Goal: Task Accomplishment & Management: Complete application form

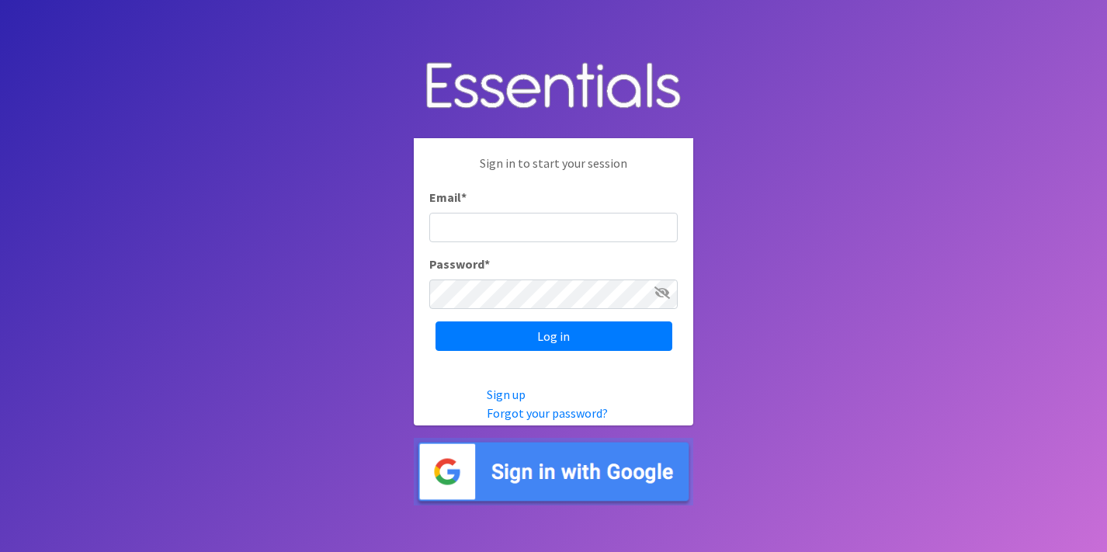
click at [568, 472] on img at bounding box center [554, 472] width 280 height 68
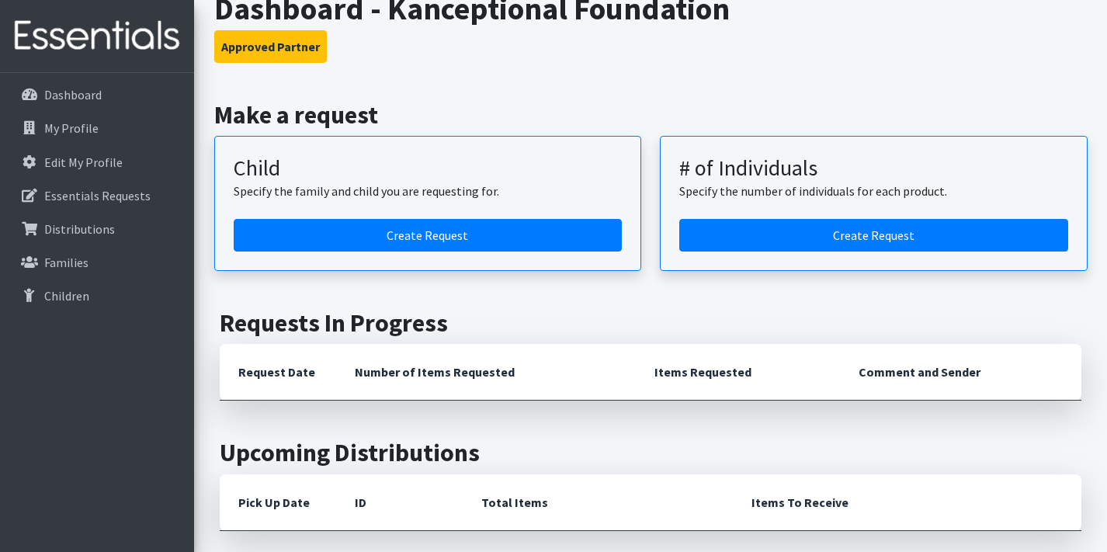
scroll to position [37, 0]
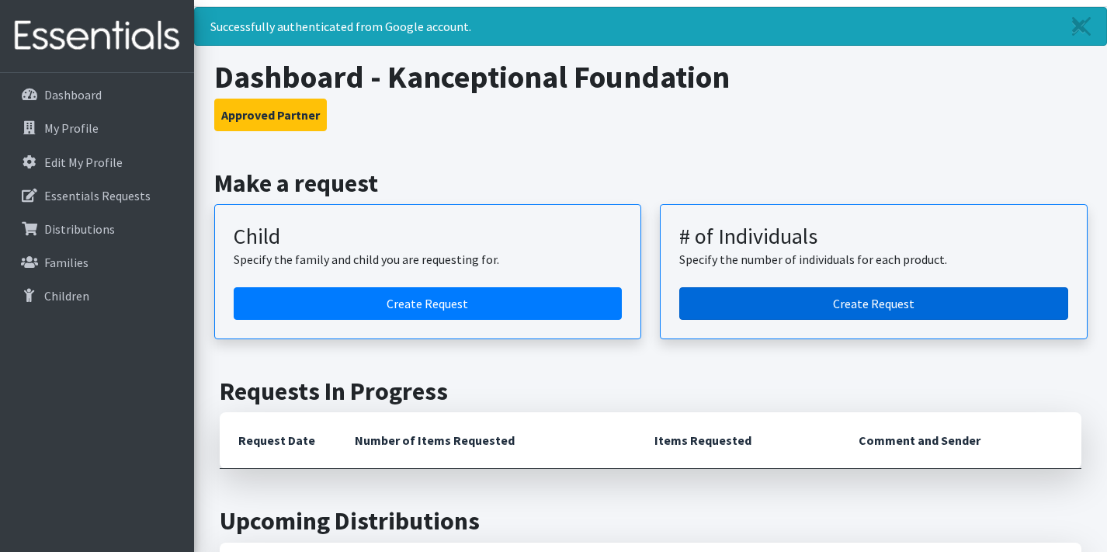
click at [766, 301] on link "Create Request" at bounding box center [873, 303] width 389 height 33
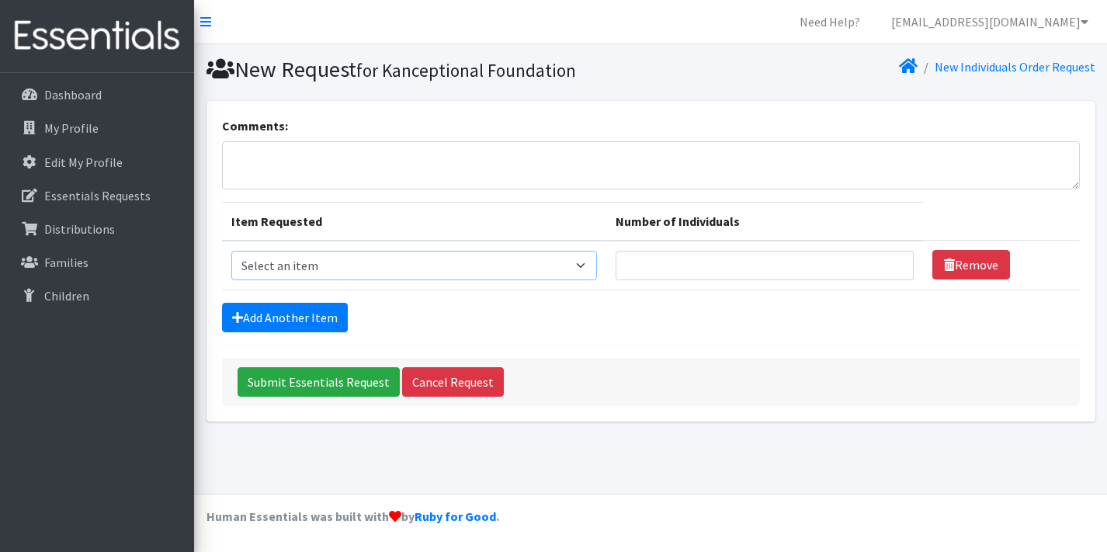
select select "14498"
click at [749, 269] on input "Number of Individuals" at bounding box center [765, 266] width 298 height 30
type input "4"
click at [315, 321] on link "Add Another Item" at bounding box center [285, 318] width 126 height 30
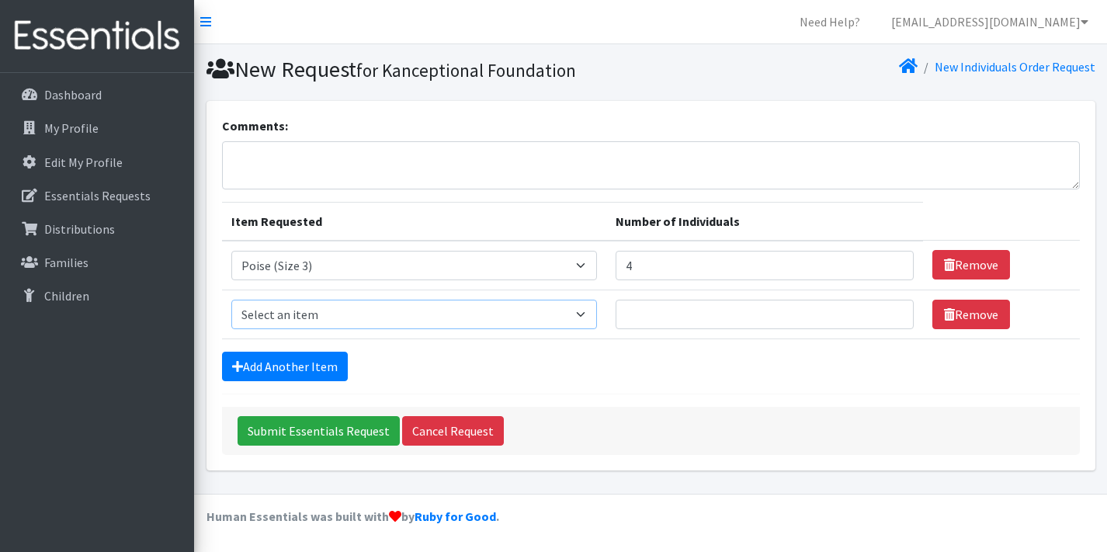
select select "14507"
click at [676, 310] on input "Number of Individuals" at bounding box center [765, 315] width 298 height 30
type input "8"
click at [326, 360] on link "Add Another Item" at bounding box center [285, 367] width 126 height 30
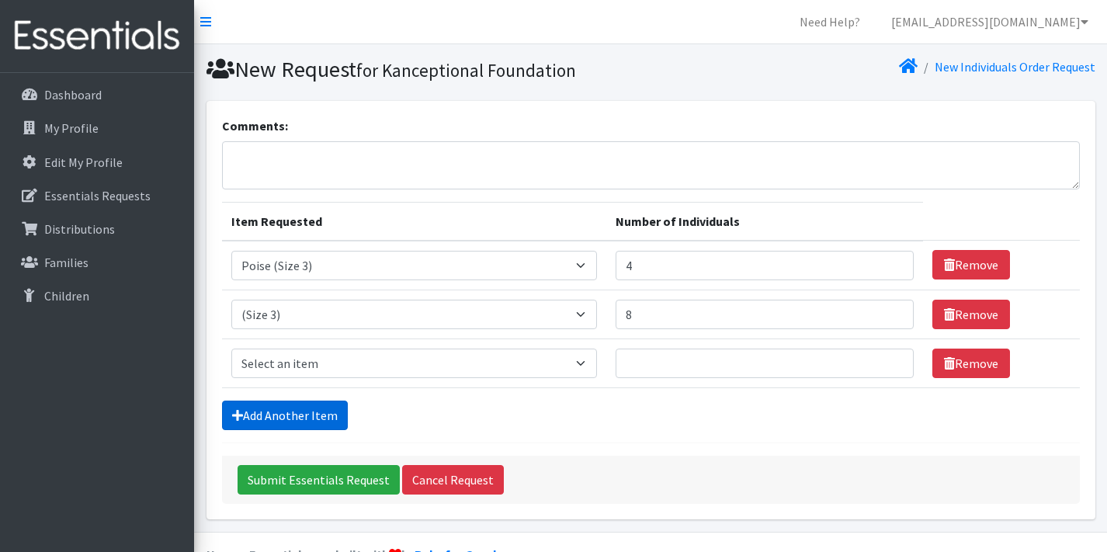
scroll to position [37, 0]
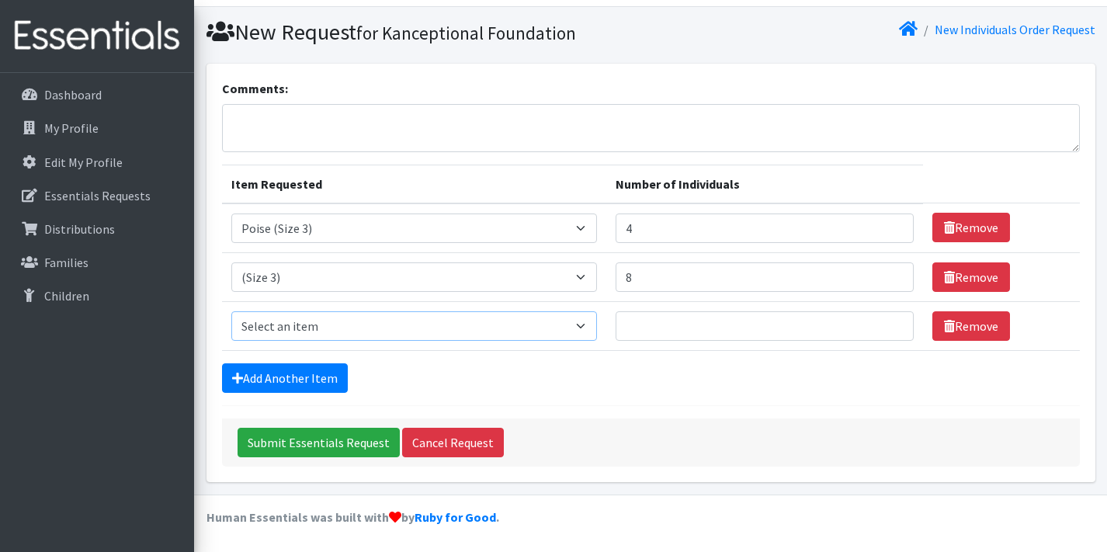
select select "14509"
click at [670, 327] on input "Number of Individuals" at bounding box center [765, 326] width 298 height 30
type input "2"
type input "3"
type input "4"
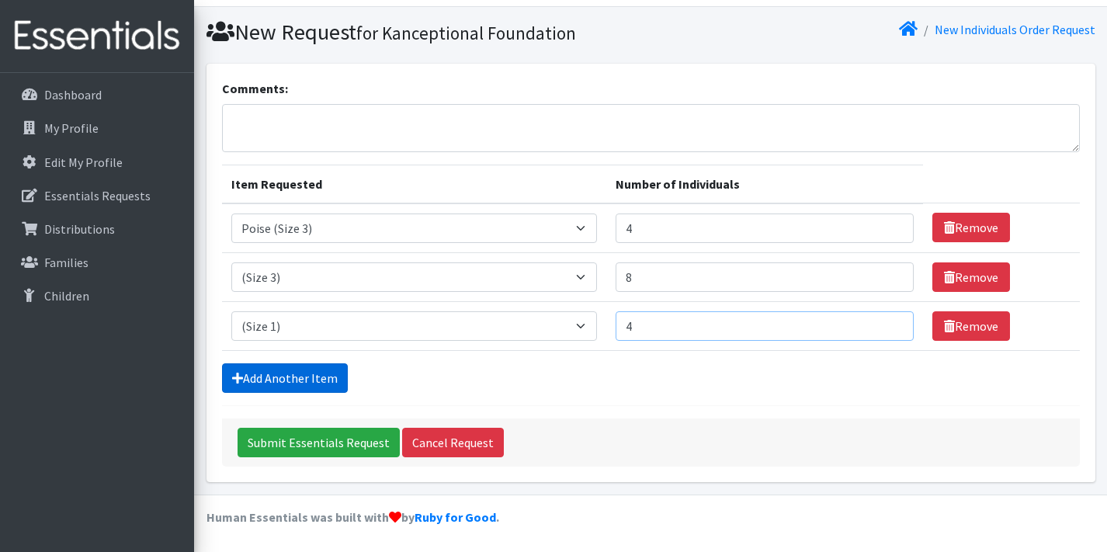
type input "4"
click at [250, 384] on link "Add Another Item" at bounding box center [285, 378] width 126 height 30
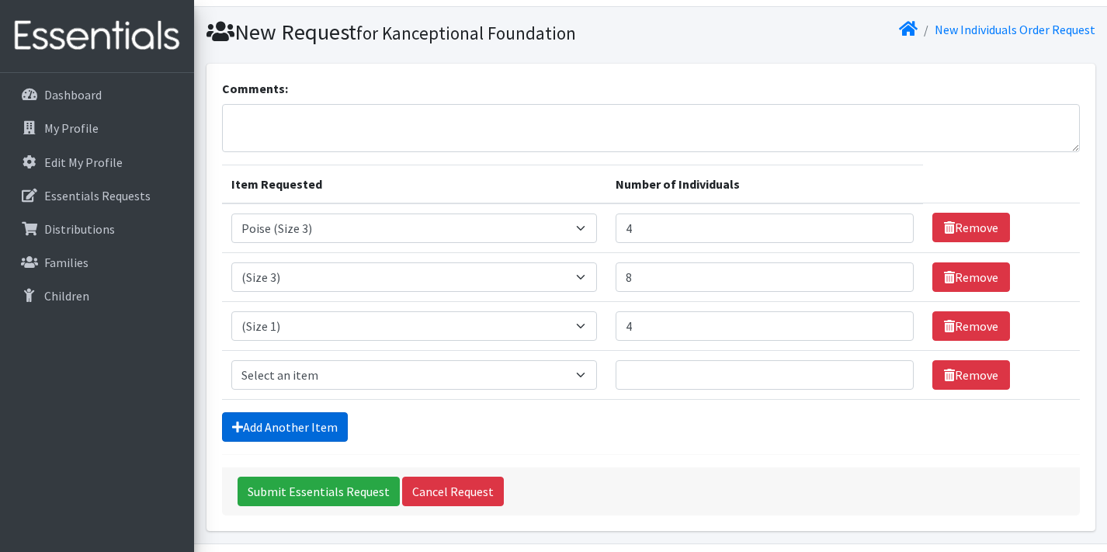
scroll to position [86, 0]
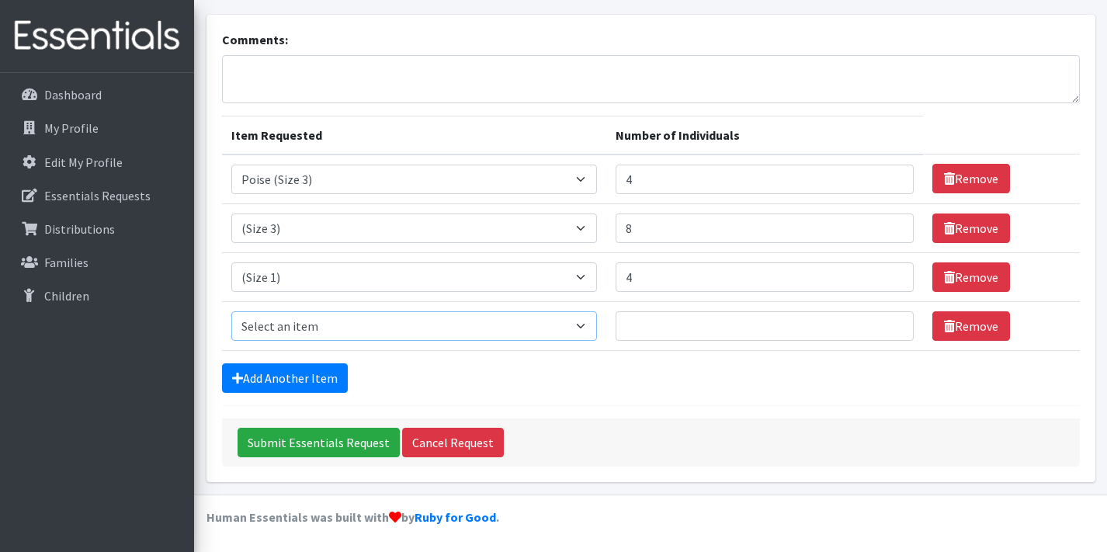
select select "14510"
click at [683, 337] on input "Number of Individuals" at bounding box center [765, 326] width 298 height 30
type input "8"
click at [318, 384] on link "Add Another Item" at bounding box center [285, 378] width 126 height 30
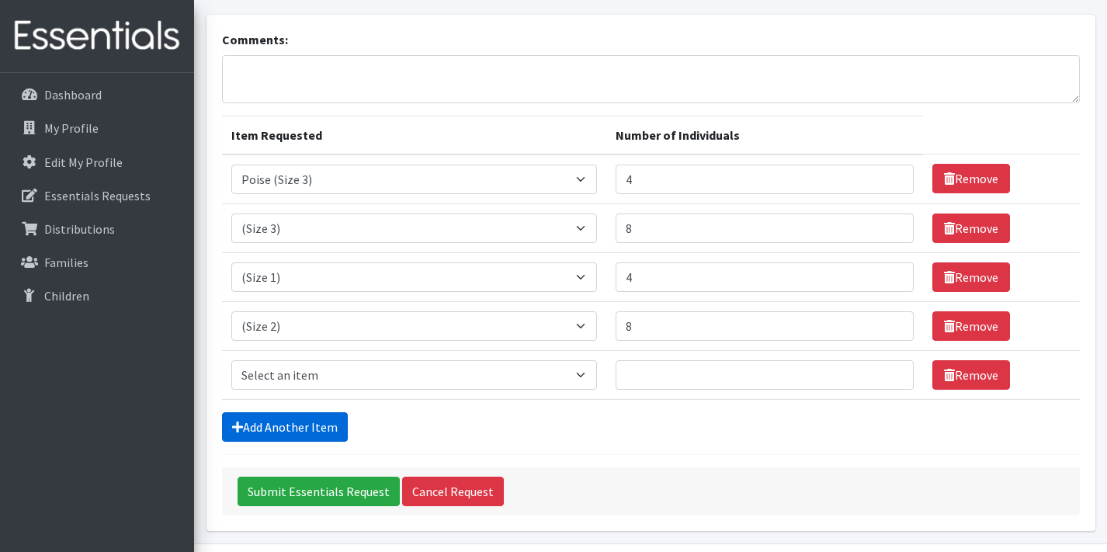
scroll to position [135, 0]
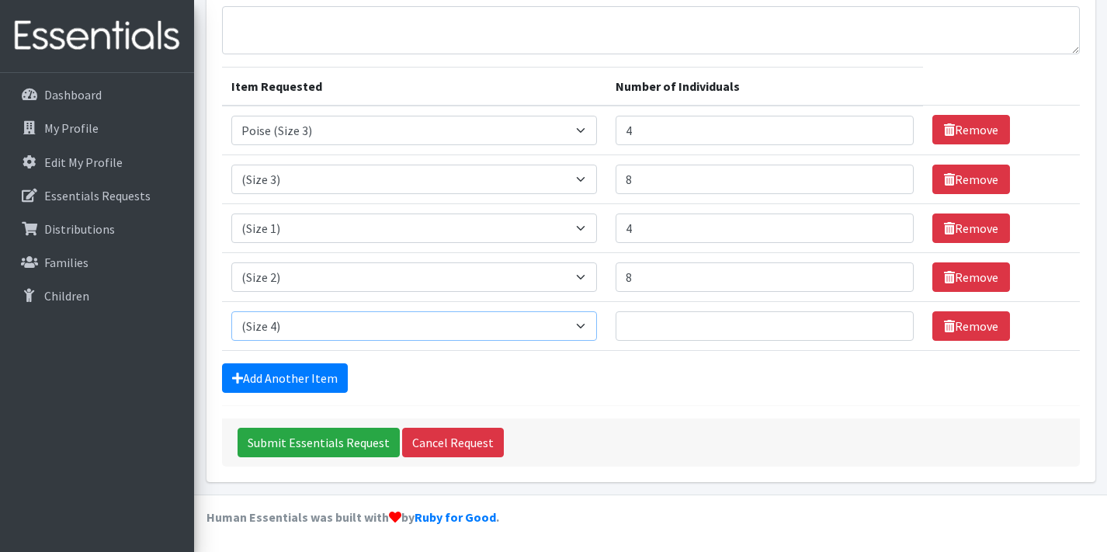
select select "14775"
click at [653, 316] on input "Number of Individuals" at bounding box center [765, 326] width 298 height 30
type input "2"
type input "1"
click at [321, 385] on link "Add Another Item" at bounding box center [285, 378] width 126 height 30
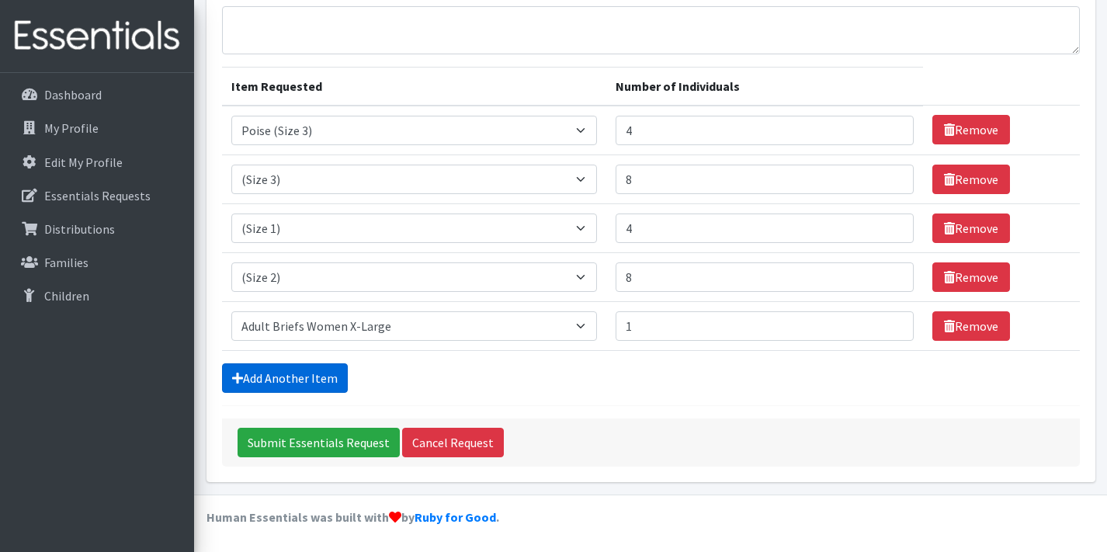
scroll to position [184, 0]
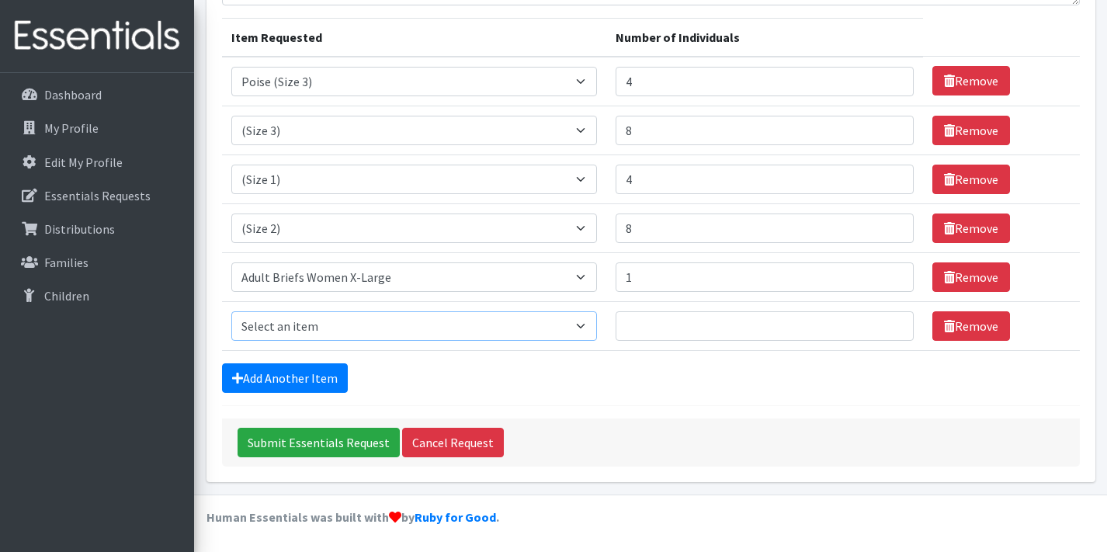
select select "14771"
click at [665, 319] on input "Number of Individuals" at bounding box center [765, 326] width 298 height 30
type input "1"
click at [319, 389] on link "Add Another Item" at bounding box center [285, 378] width 126 height 30
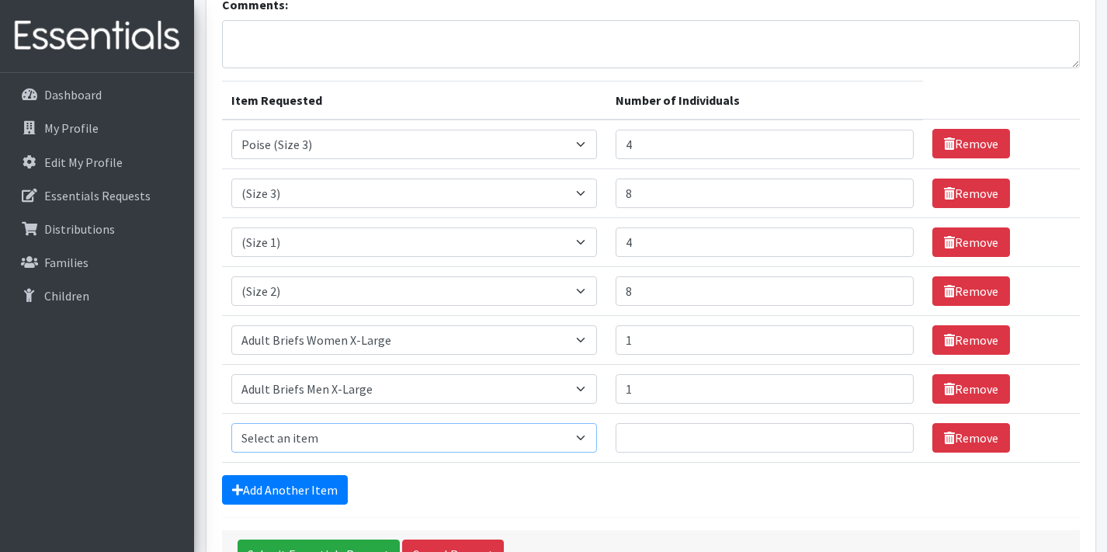
scroll to position [120, 0]
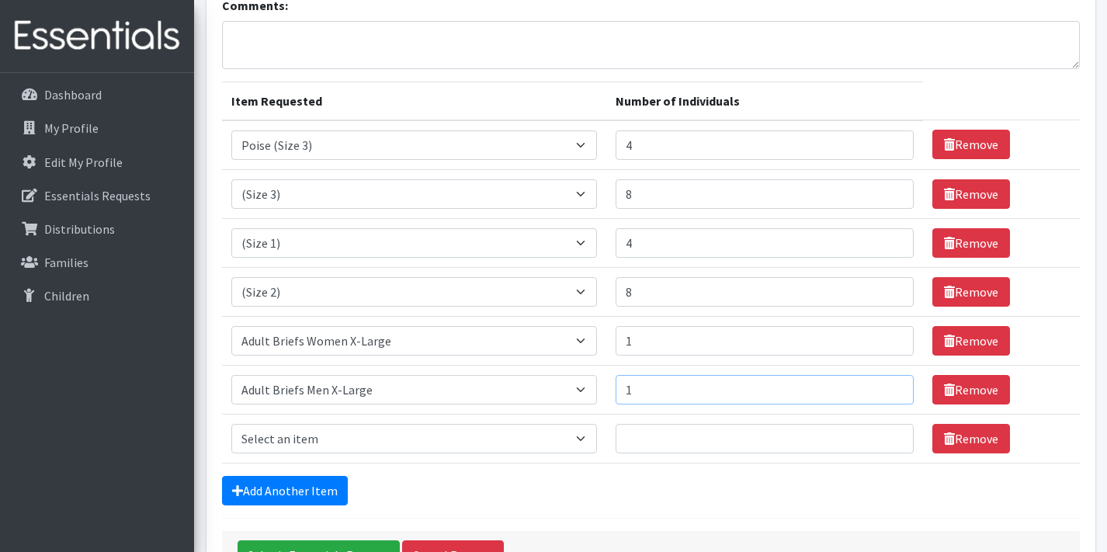
click at [681, 388] on input "1" at bounding box center [765, 390] width 298 height 30
type input "2"
click at [655, 346] on input "1" at bounding box center [765, 341] width 298 height 30
type input "1"
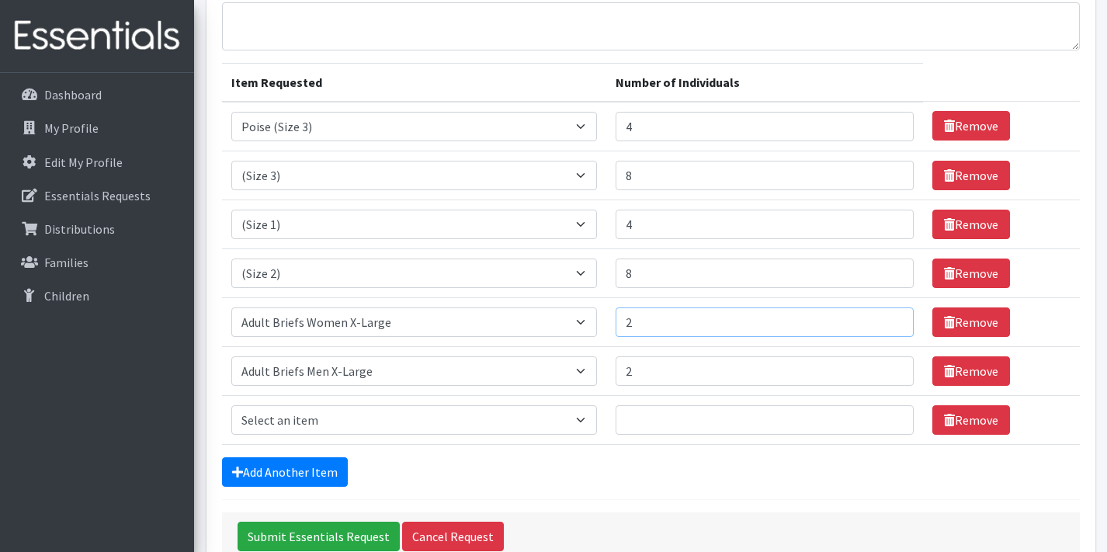
scroll to position [153, 0]
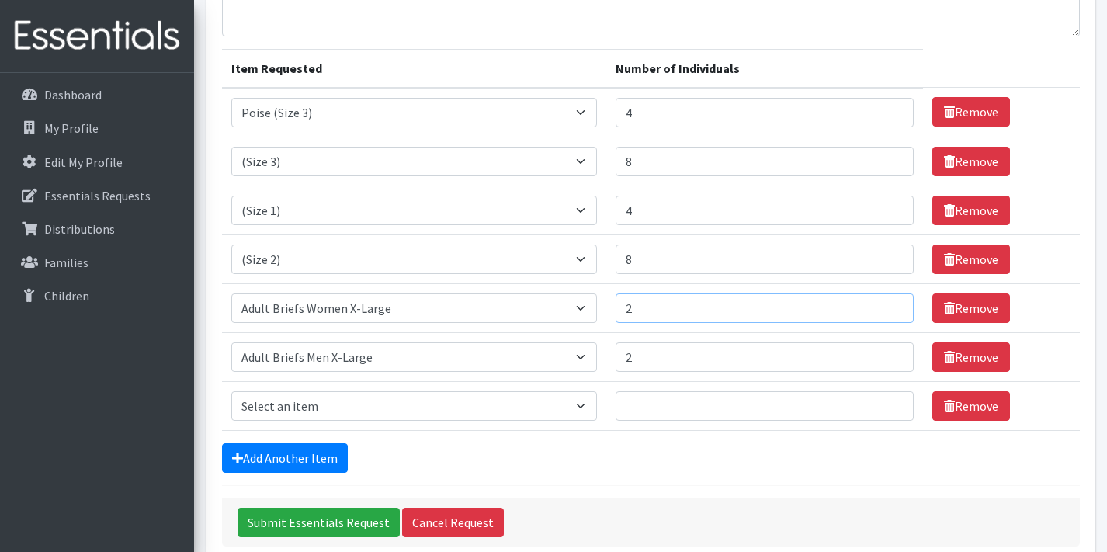
type input "2"
click at [281, 442] on form "Comments: Item Requested Number of Individuals Item Requested Select an item (N…" at bounding box center [651, 255] width 858 height 583
click at [290, 452] on link "Add Another Item" at bounding box center [285, 458] width 126 height 30
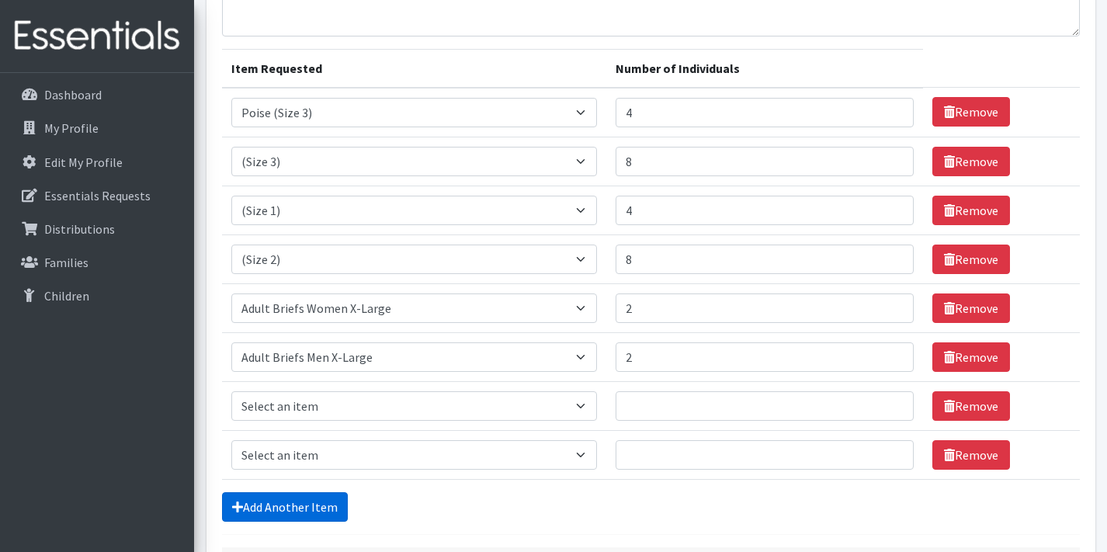
scroll to position [282, 0]
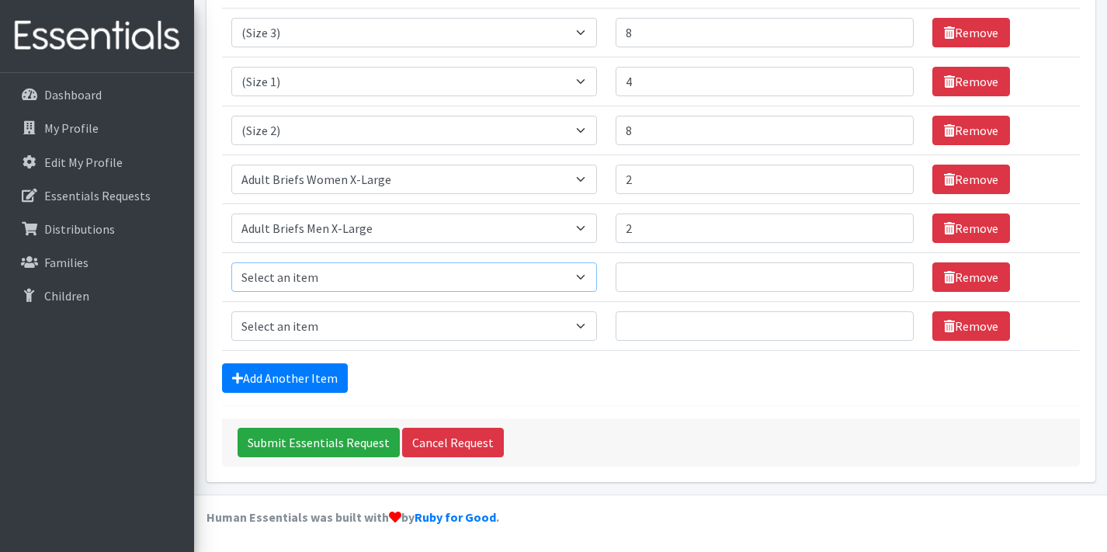
select select "14512"
click at [679, 279] on input "Number of Individuals" at bounding box center [765, 277] width 298 height 30
type input "4"
select select "14488"
click at [677, 280] on input "4" at bounding box center [765, 277] width 298 height 30
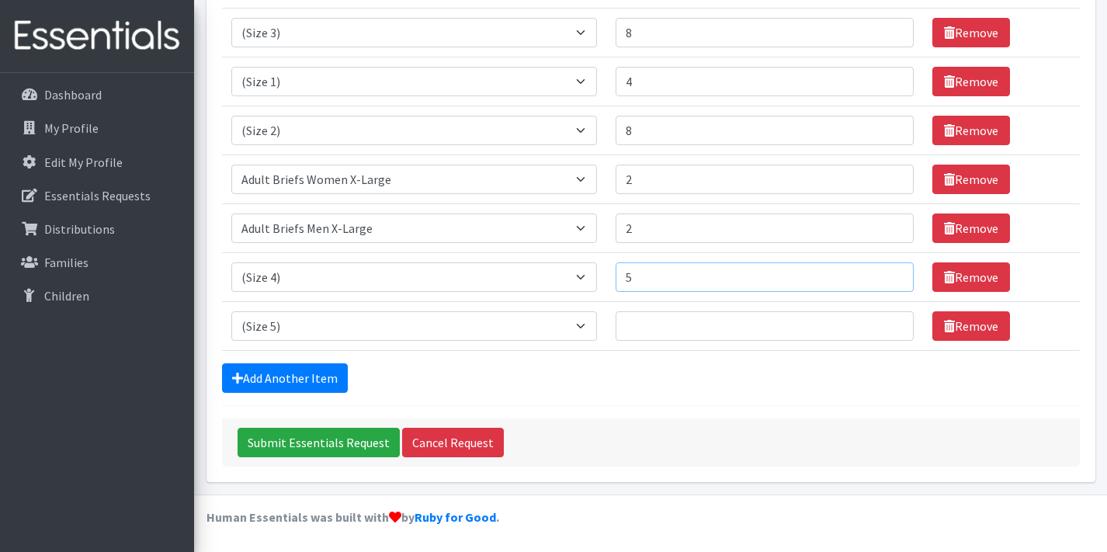
type input "5"
click at [653, 316] on input "Number of Individuals" at bounding box center [765, 326] width 298 height 30
type input "4"
click at [533, 397] on form "Comments: Item Requested Number of Individuals Item Requested Select an item (N…" at bounding box center [651, 151] width 858 height 632
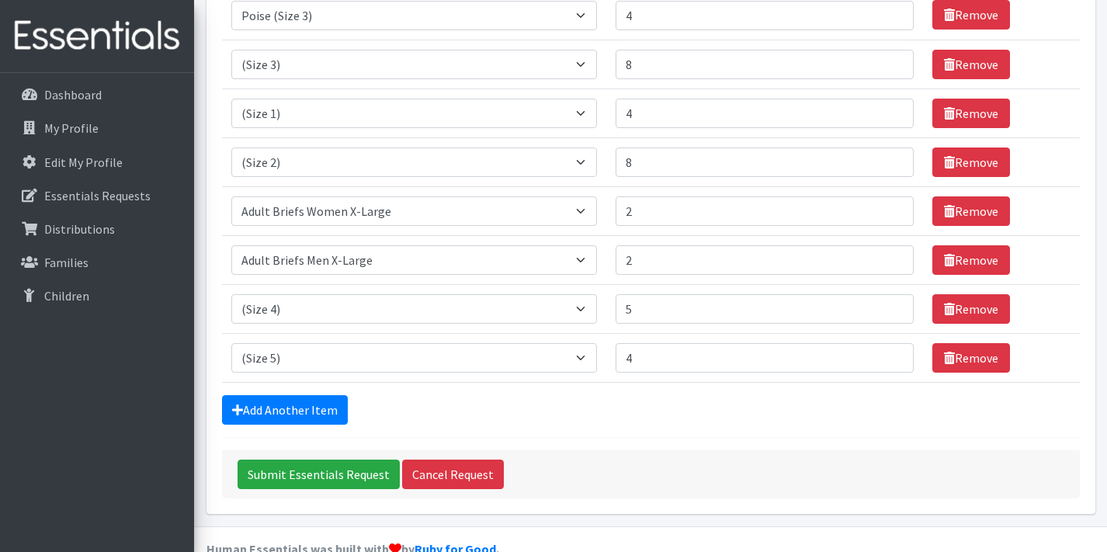
scroll to position [257, 0]
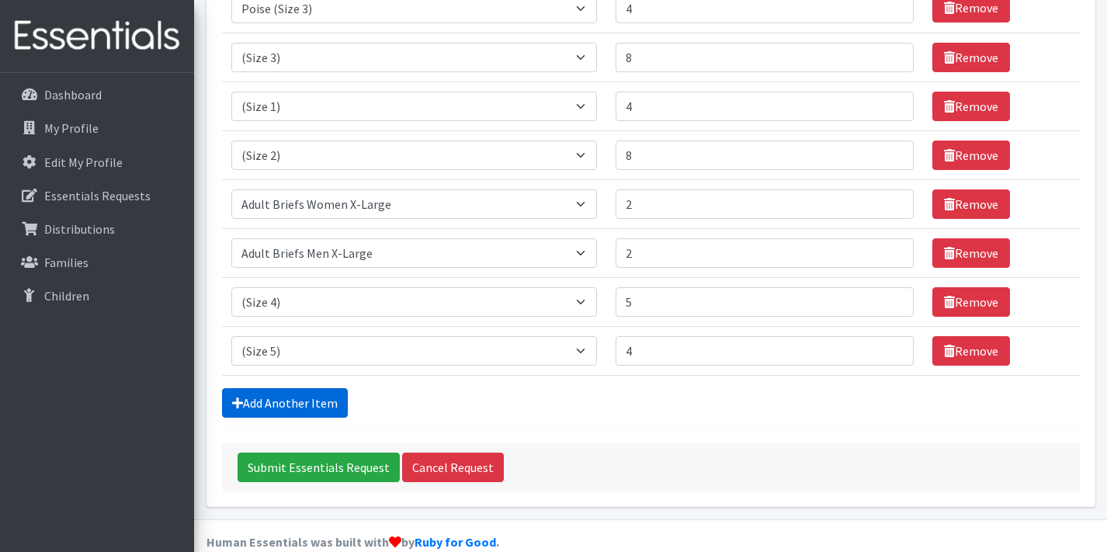
click at [317, 414] on link "Add Another Item" at bounding box center [285, 403] width 126 height 30
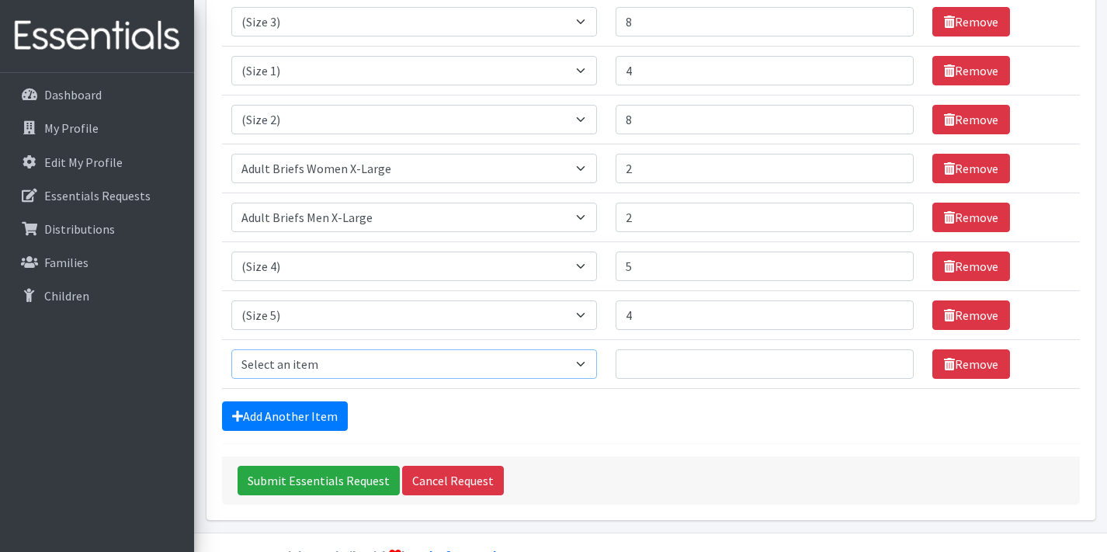
scroll to position [315, 0]
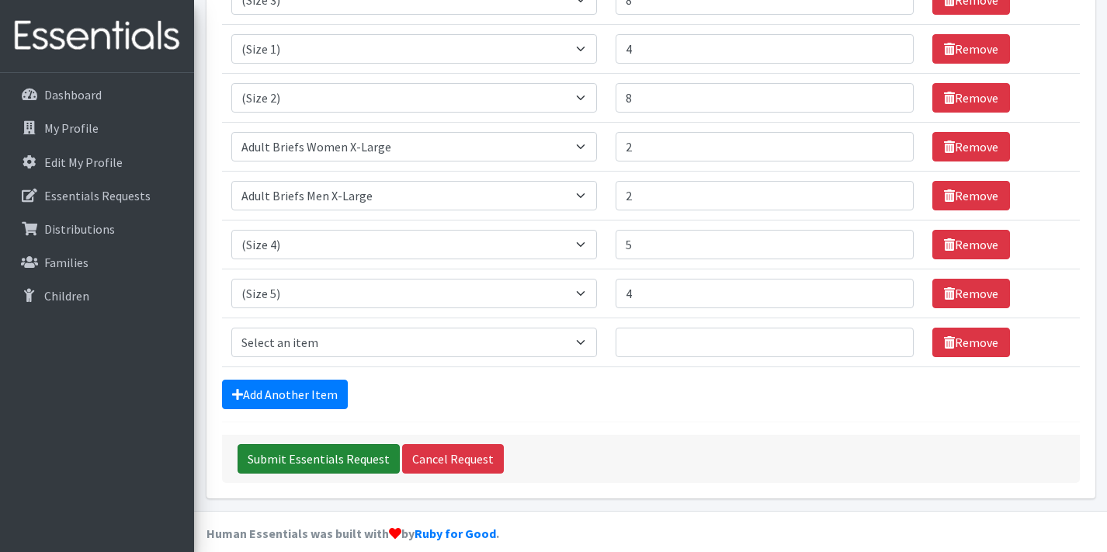
click at [316, 454] on input "Submit Essentials Request" at bounding box center [319, 459] width 162 height 30
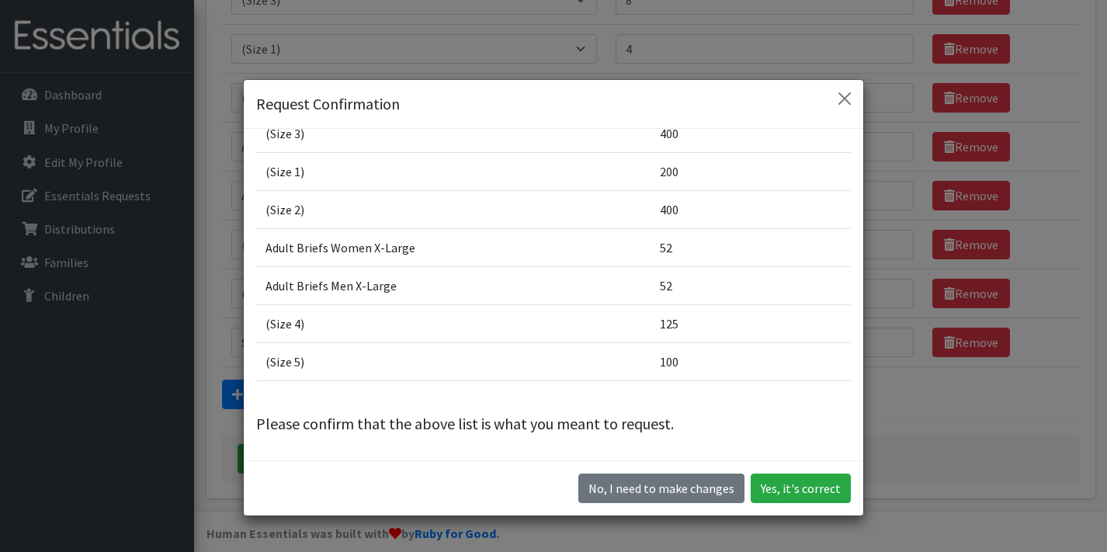
scroll to position [104, 0]
click at [798, 490] on button "Yes, it's correct" at bounding box center [801, 489] width 100 height 30
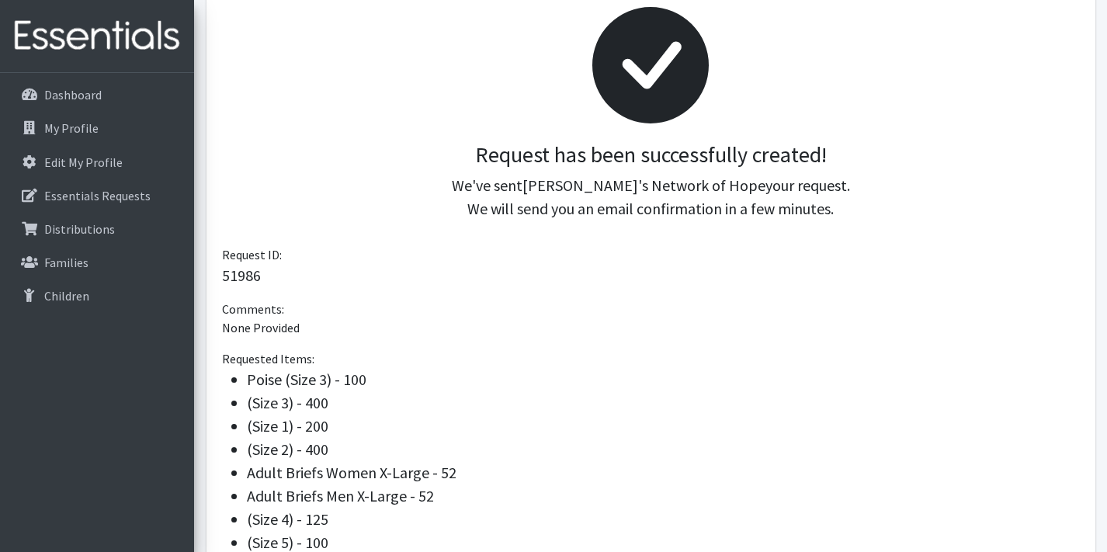
scroll to position [266, 0]
